Goal: Task Accomplishment & Management: Manage account settings

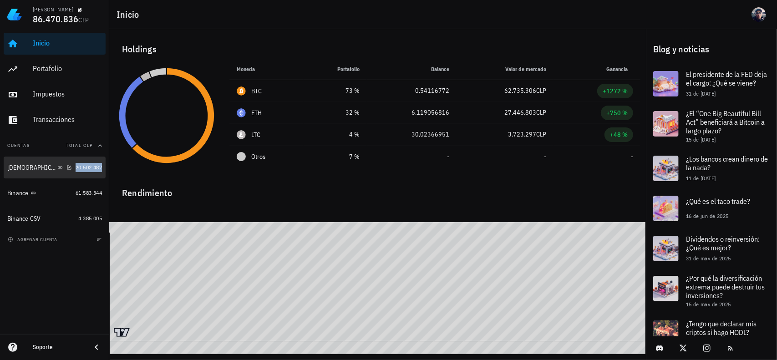
click at [85, 167] on span "20.502.487" at bounding box center [89, 167] width 26 height 7
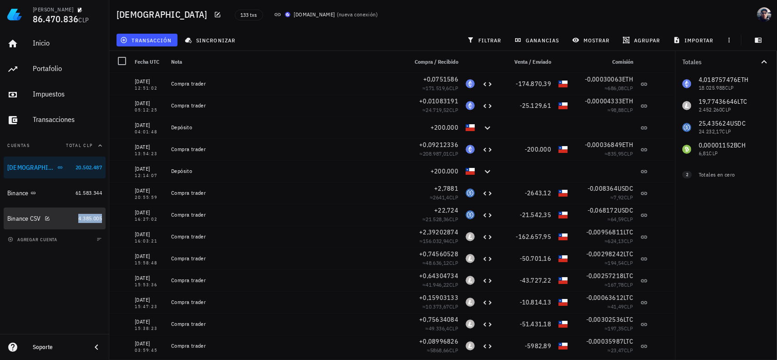
click at [89, 216] on span "4.385.005" at bounding box center [90, 218] width 24 height 7
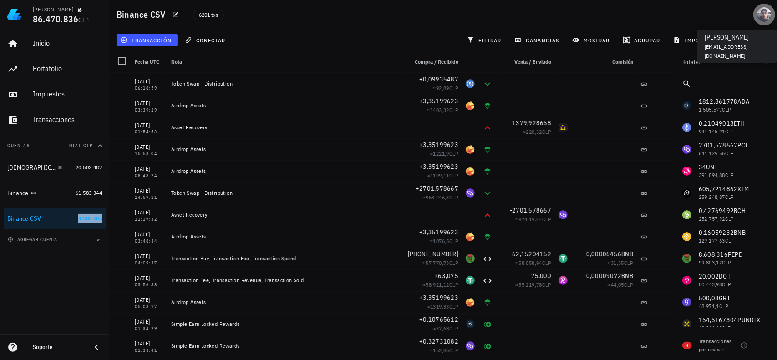
click at [771, 13] on div "avatar" at bounding box center [764, 14] width 15 height 15
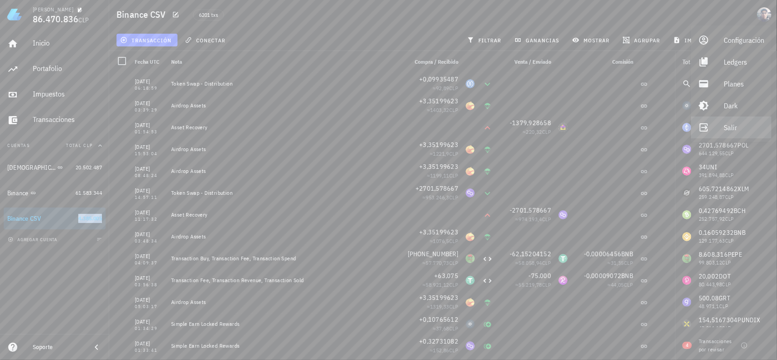
click at [733, 132] on div "Salir" at bounding box center [744, 127] width 41 height 18
